Goal: Information Seeking & Learning: Learn about a topic

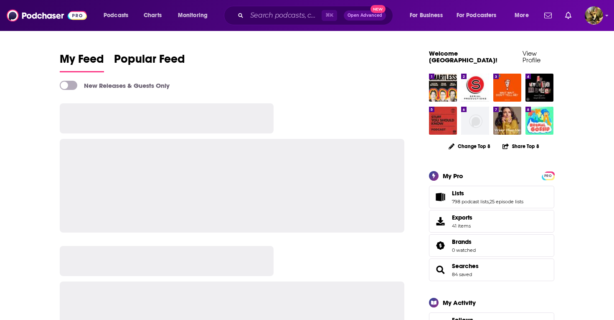
click at [268, 8] on div "⌘ K Open Advanced New" at bounding box center [308, 15] width 169 height 19
click at [266, 13] on input "Search podcasts, credits, & more..." at bounding box center [284, 15] width 75 height 13
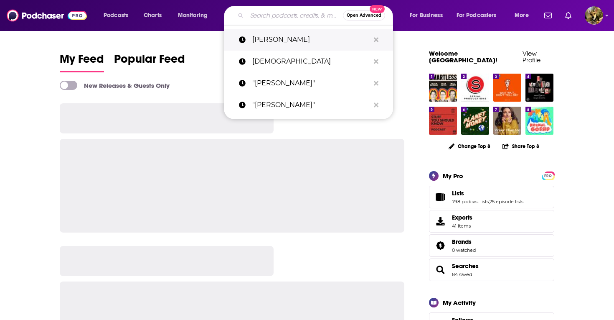
click at [265, 38] on p "jay shetty" at bounding box center [310, 40] width 117 height 22
type input "jay shetty"
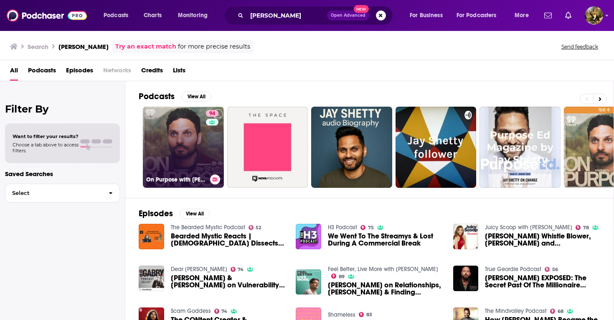
click at [192, 135] on link "94 On Purpose with Jay Shetty" at bounding box center [183, 147] width 81 height 81
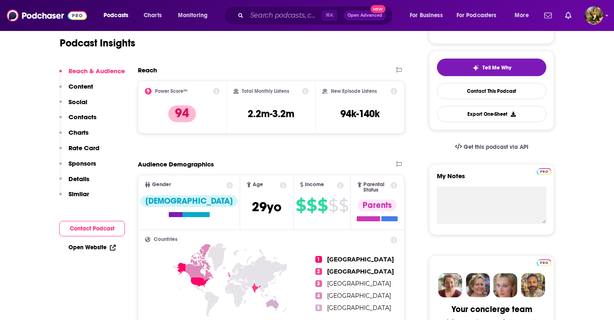
scroll to position [180, 0]
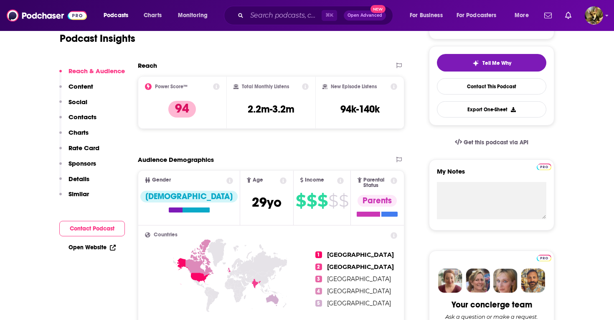
click at [77, 165] on p "Sponsors" at bounding box center [83, 163] width 28 height 8
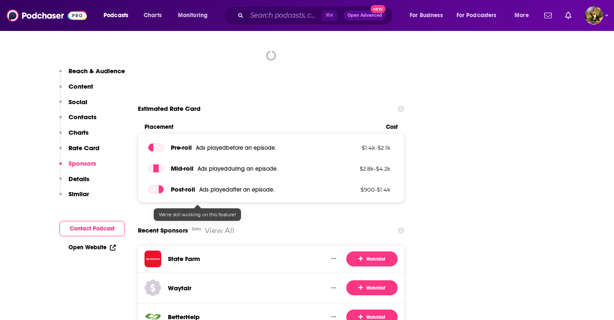
scroll to position [1187, 0]
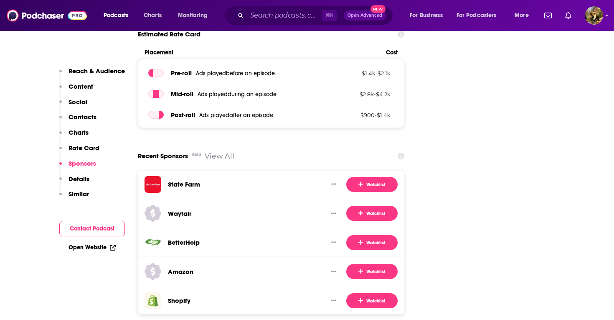
click at [218, 151] on link "View All" at bounding box center [220, 155] width 30 height 9
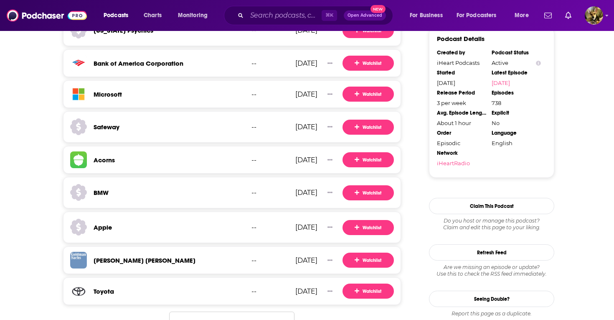
scroll to position [853, 0]
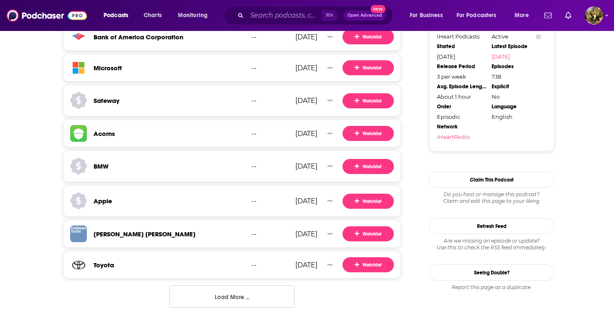
click at [244, 292] on button "Load More ..." at bounding box center [231, 296] width 125 height 23
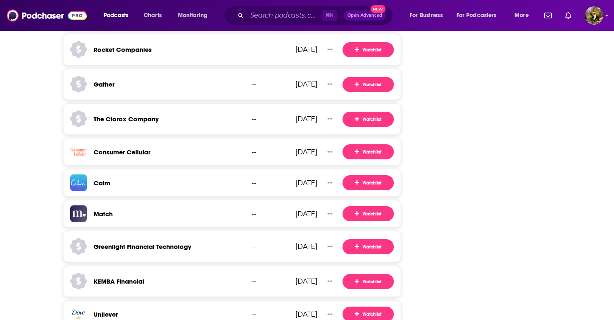
scroll to position [1682, 0]
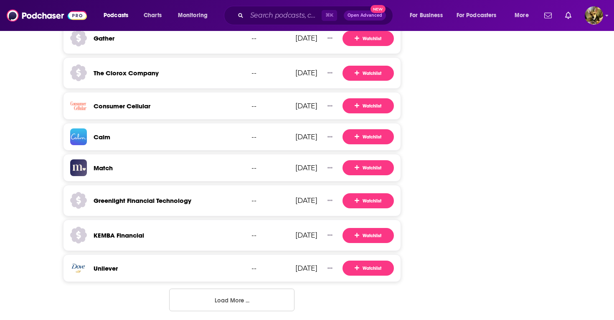
click at [237, 298] on button "Load More ..." at bounding box center [231, 299] width 125 height 23
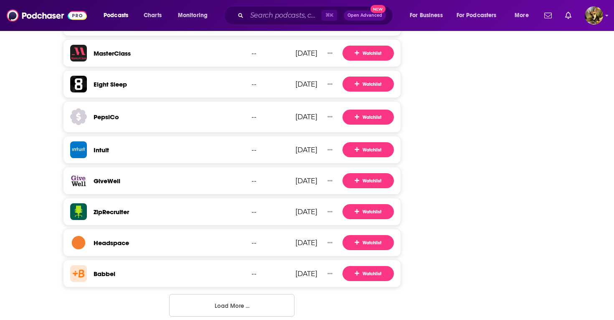
scroll to position [2488, 0]
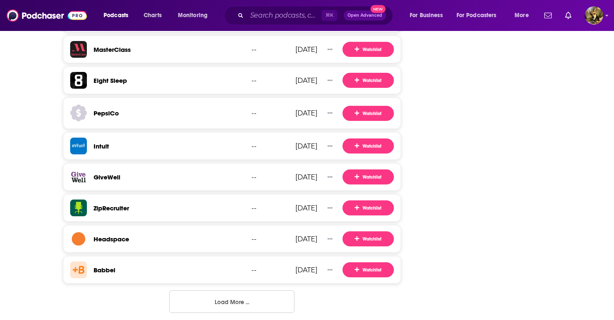
click at [230, 290] on button "Load More ..." at bounding box center [231, 301] width 125 height 23
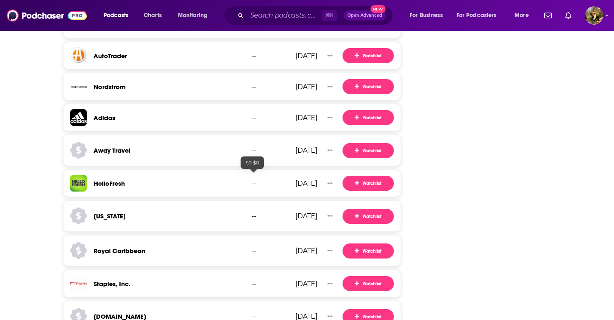
scroll to position [3303, 0]
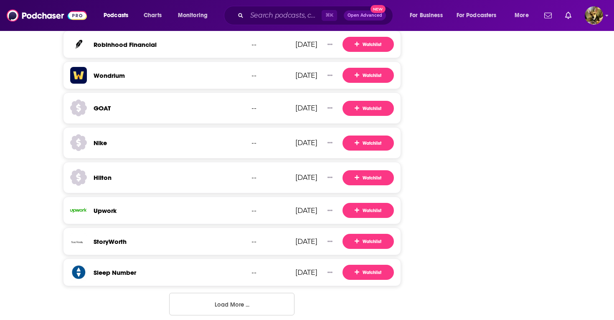
click at [233, 297] on button "Load More ..." at bounding box center [231, 304] width 125 height 23
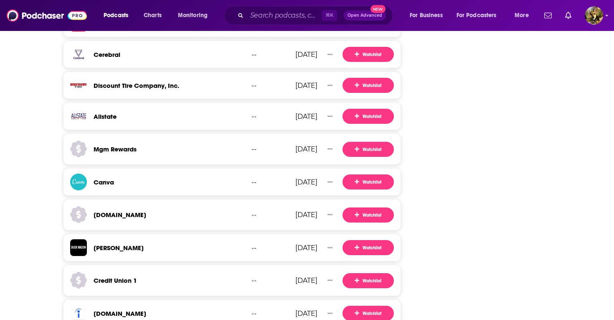
scroll to position [3869, 0]
